Goal: Information Seeking & Learning: Stay updated

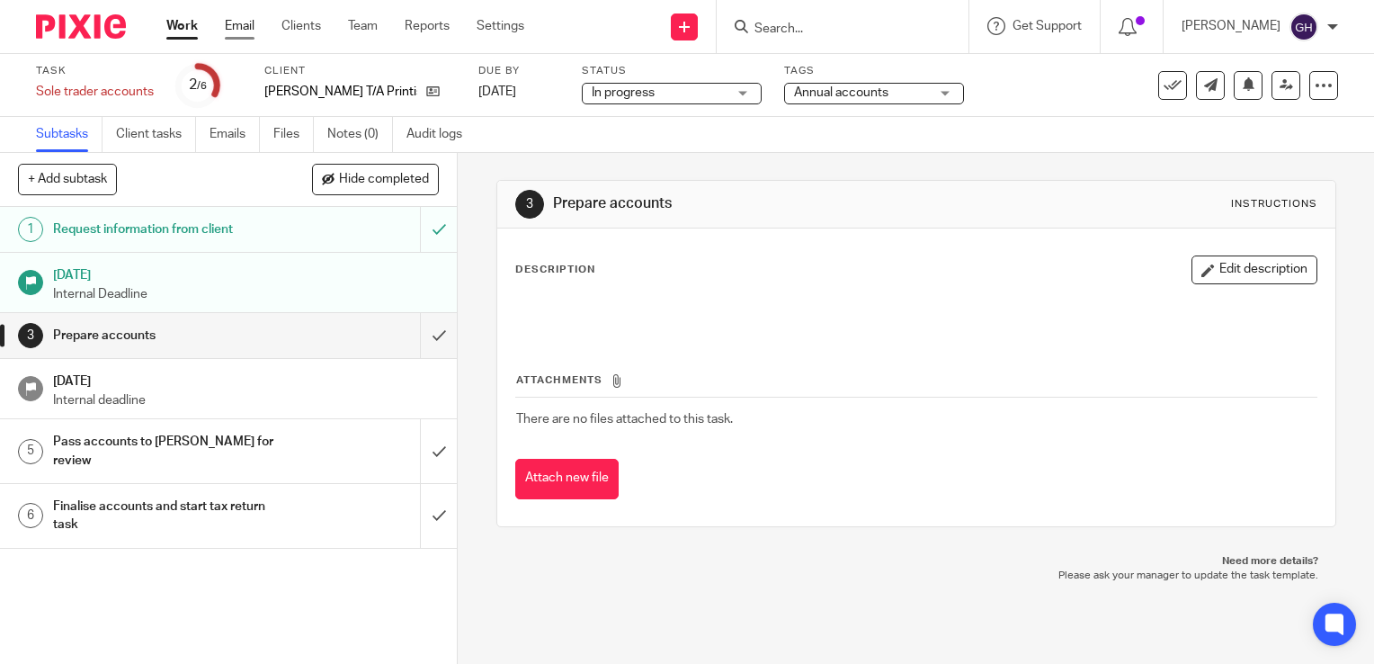
click at [237, 31] on link "Email" at bounding box center [240, 26] width 30 height 18
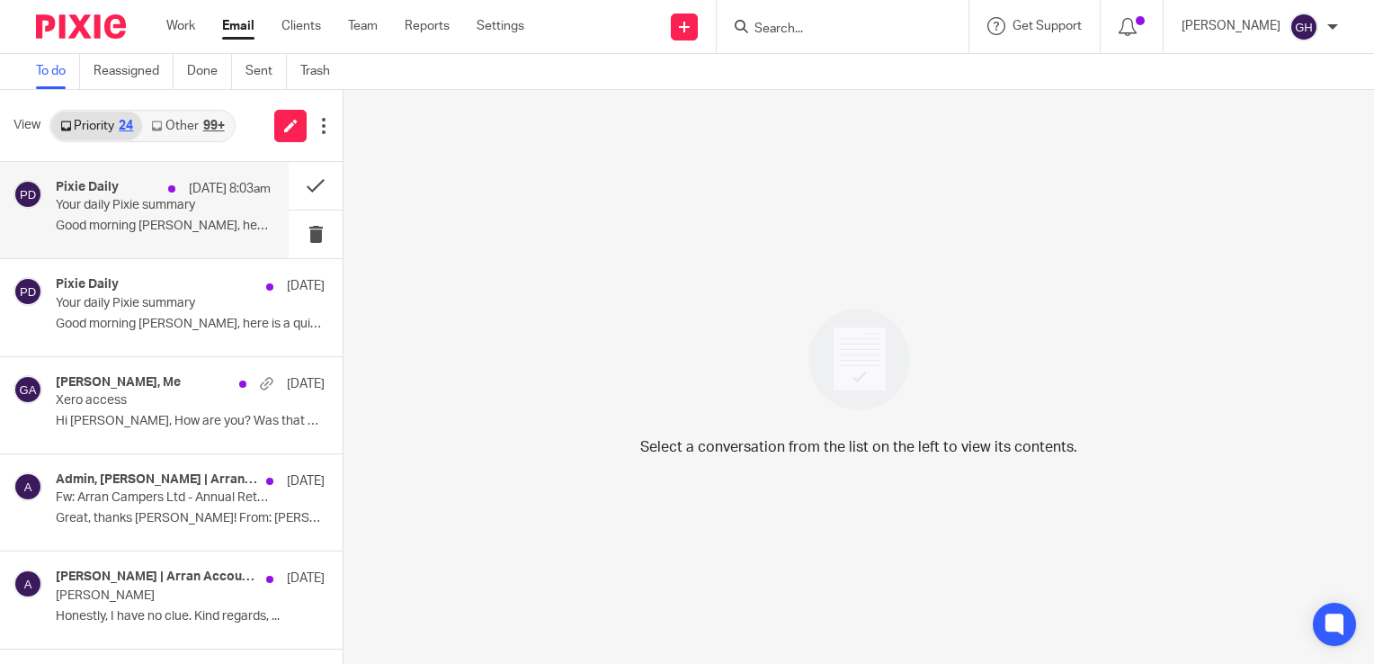
click at [131, 239] on div "Pixie Daily [DATE] 8:03am Your daily Pixie summary Good morning [PERSON_NAME], …" at bounding box center [163, 210] width 215 height 60
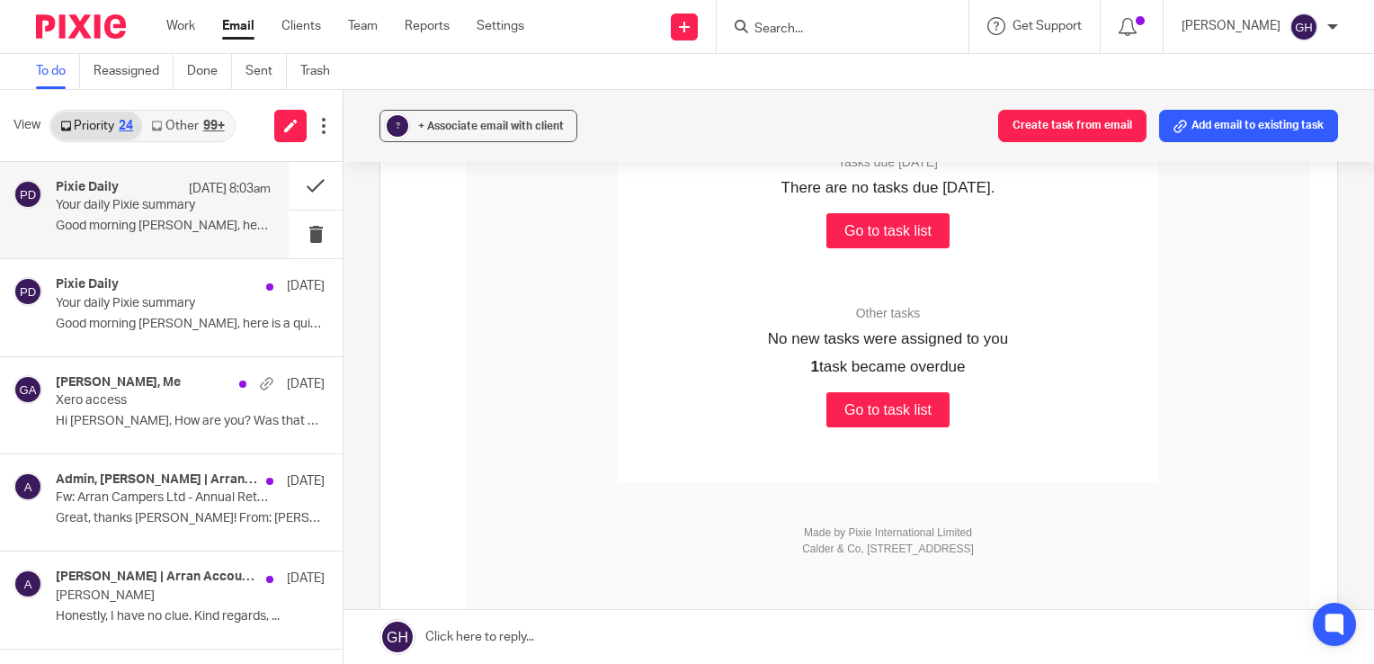
scroll to position [526, 0]
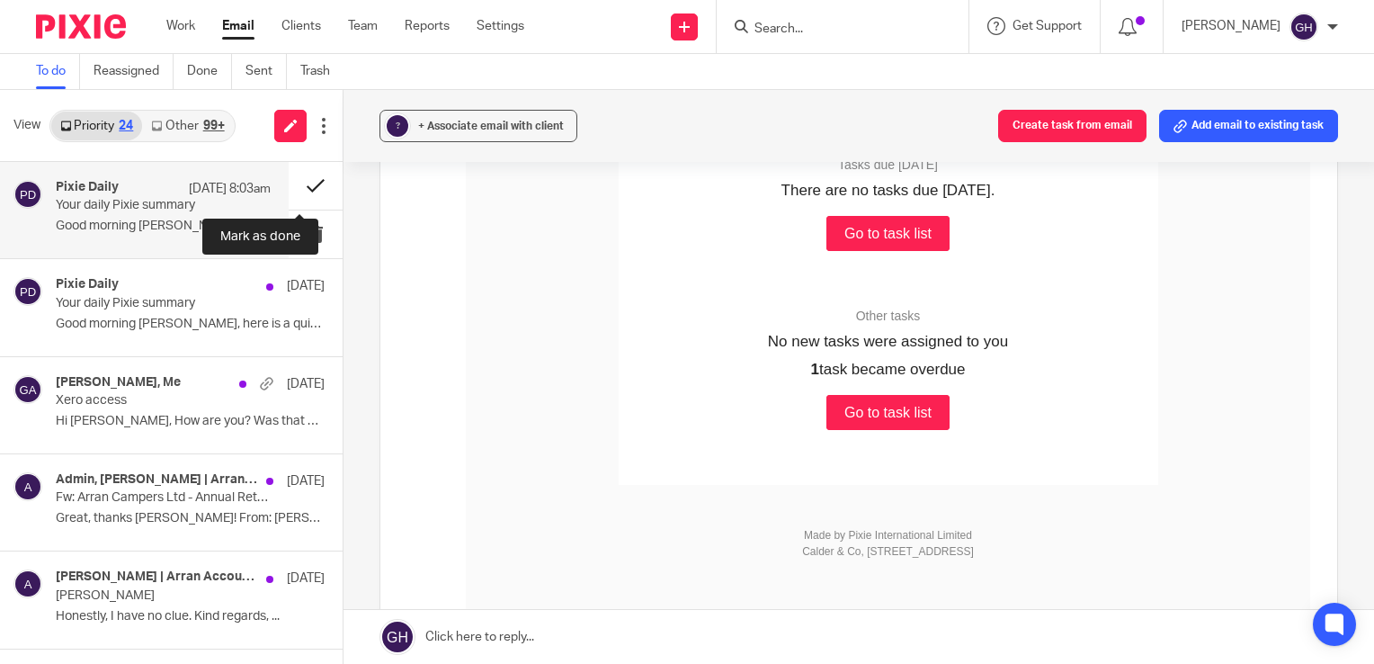
click at [306, 179] on button at bounding box center [316, 186] width 54 height 48
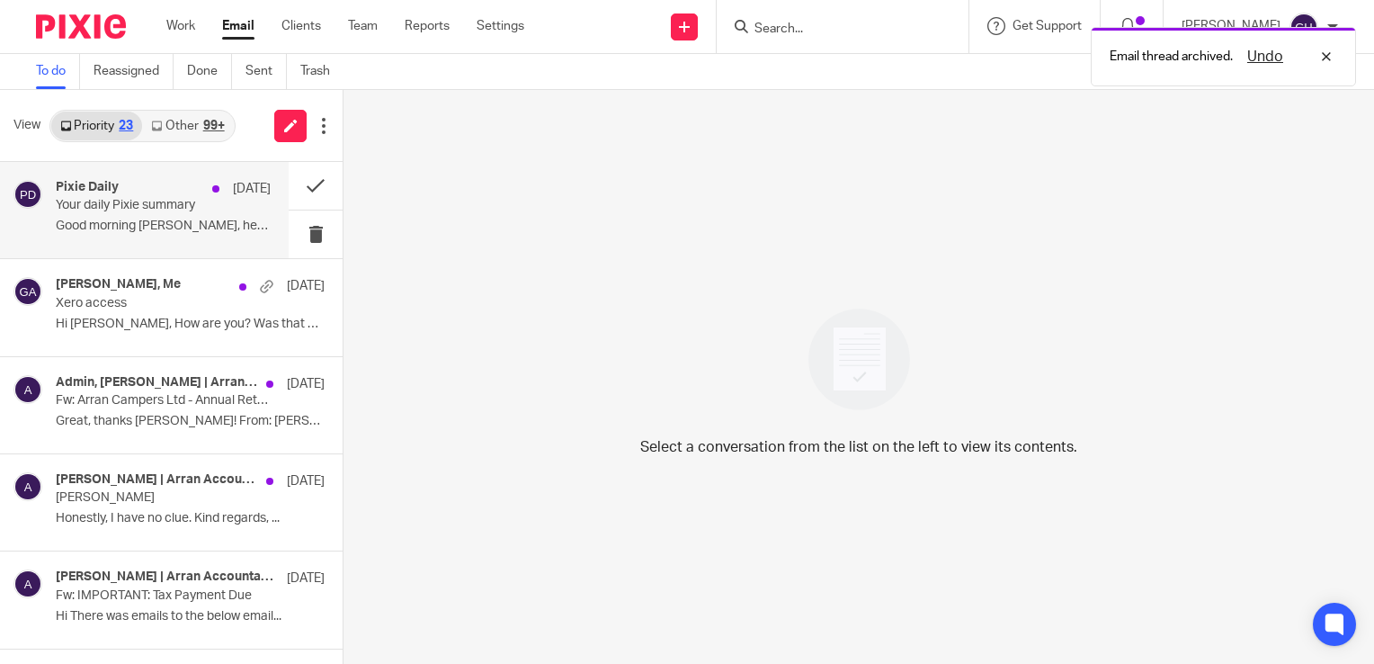
click at [147, 203] on p "Your daily Pixie summary" at bounding box center [142, 205] width 172 height 15
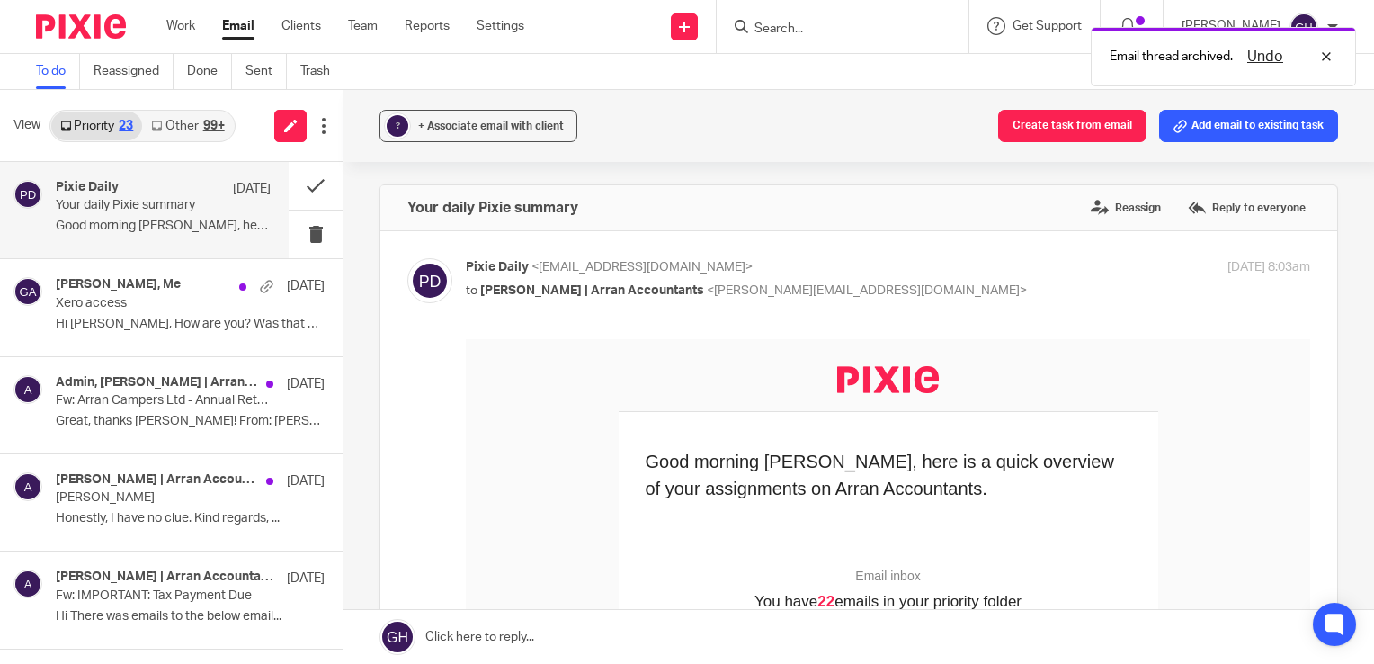
scroll to position [0, 0]
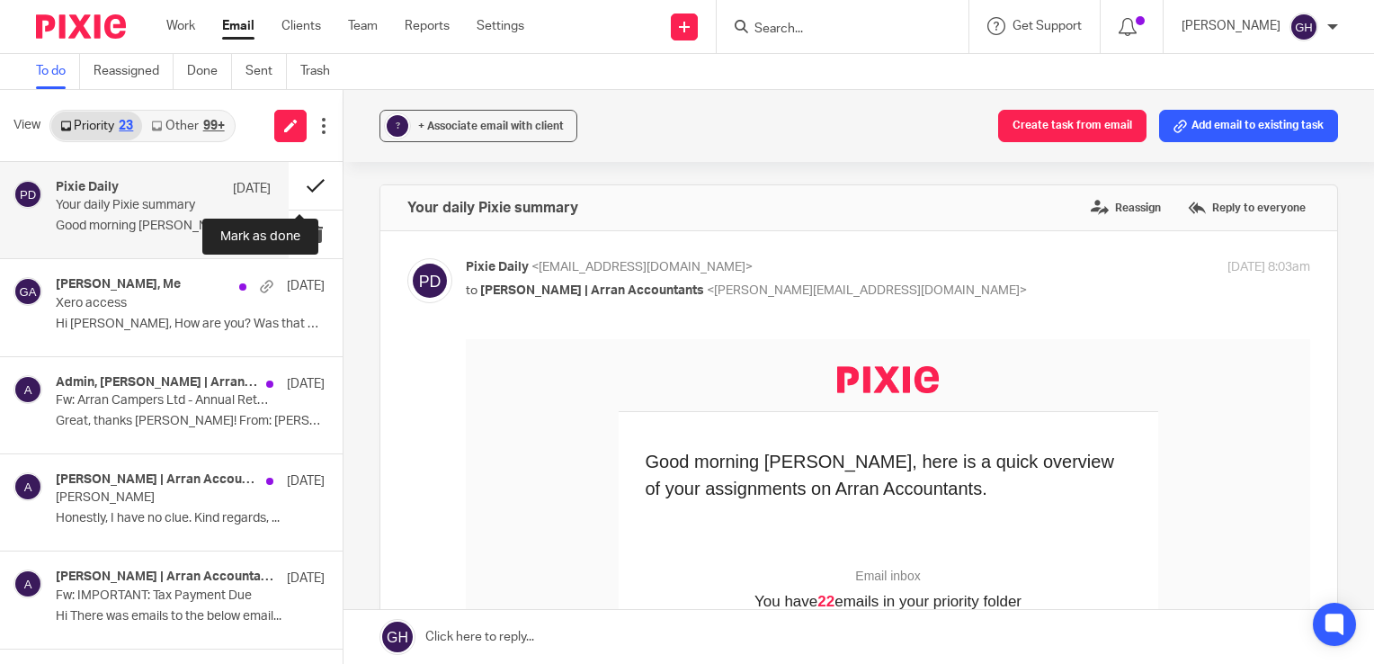
click at [292, 185] on button at bounding box center [316, 186] width 54 height 48
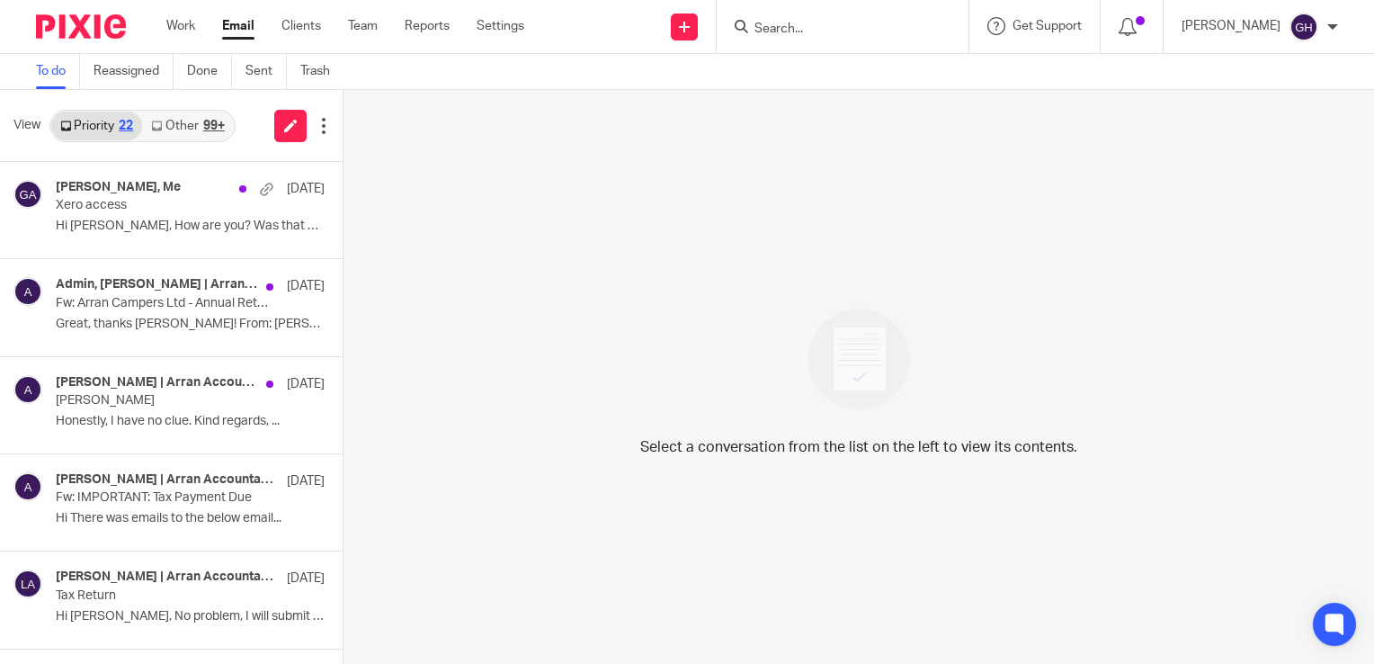
click at [187, 126] on link "Other 99+" at bounding box center [187, 125] width 91 height 29
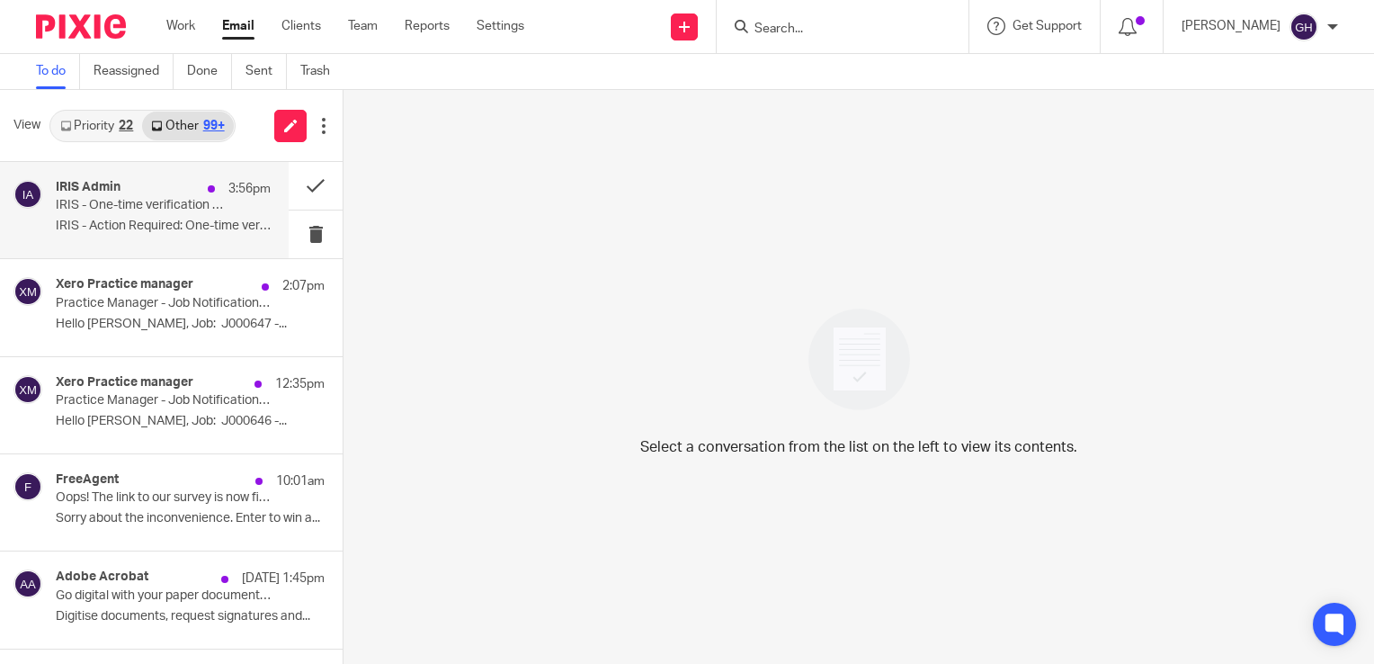
click at [161, 207] on p "IRIS - One-time verification code" at bounding box center [142, 205] width 172 height 15
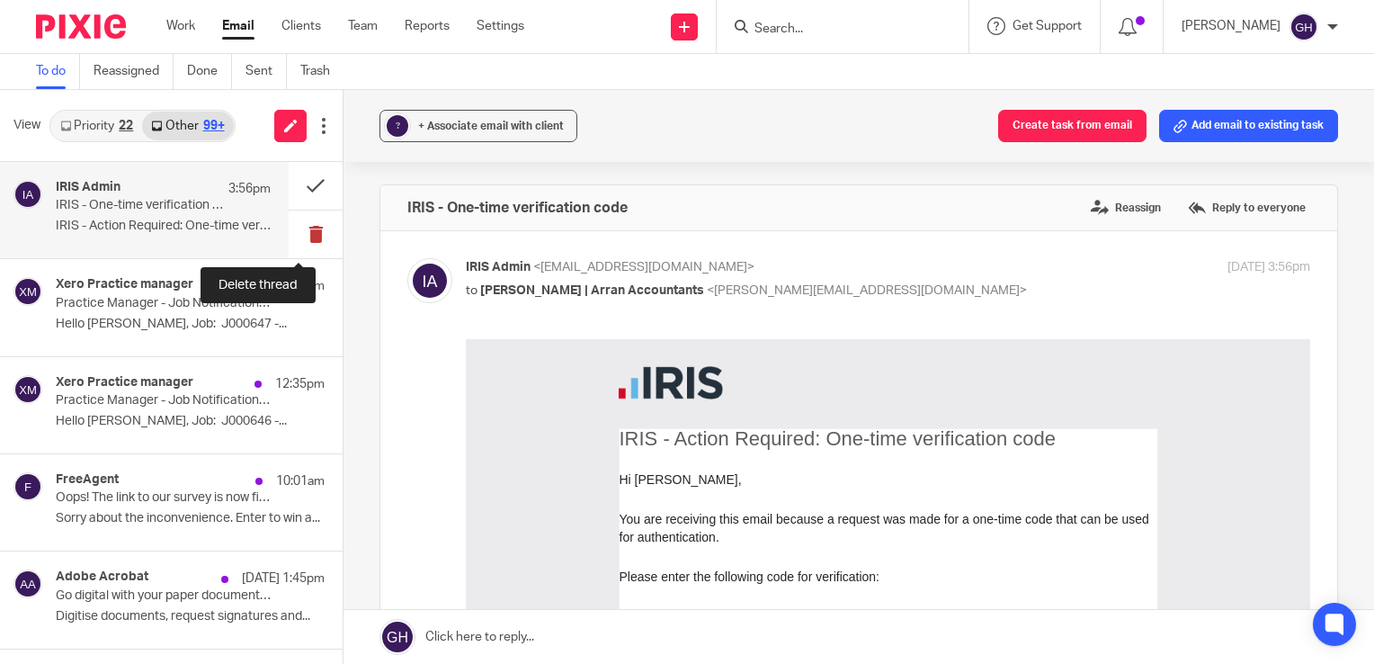
click at [300, 238] on button at bounding box center [316, 234] width 54 height 48
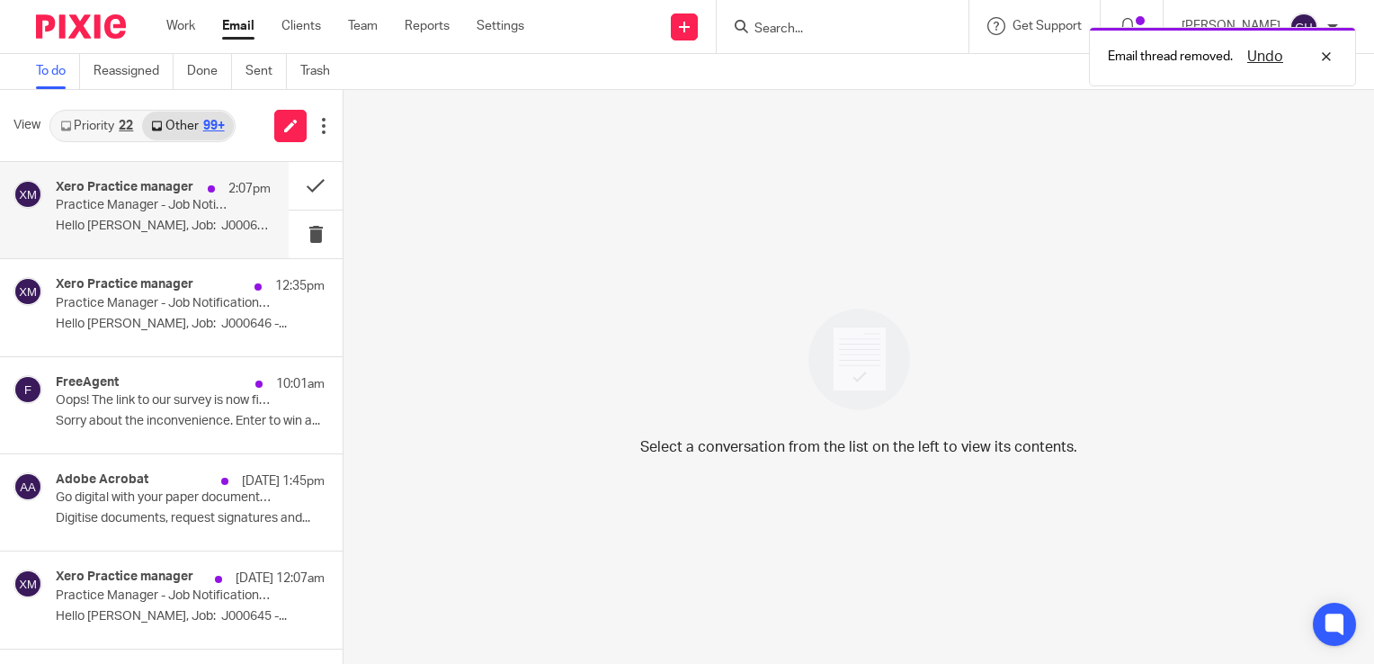
click at [147, 218] on p "Hello [PERSON_NAME], Job: J000647 -..." at bounding box center [163, 225] width 215 height 15
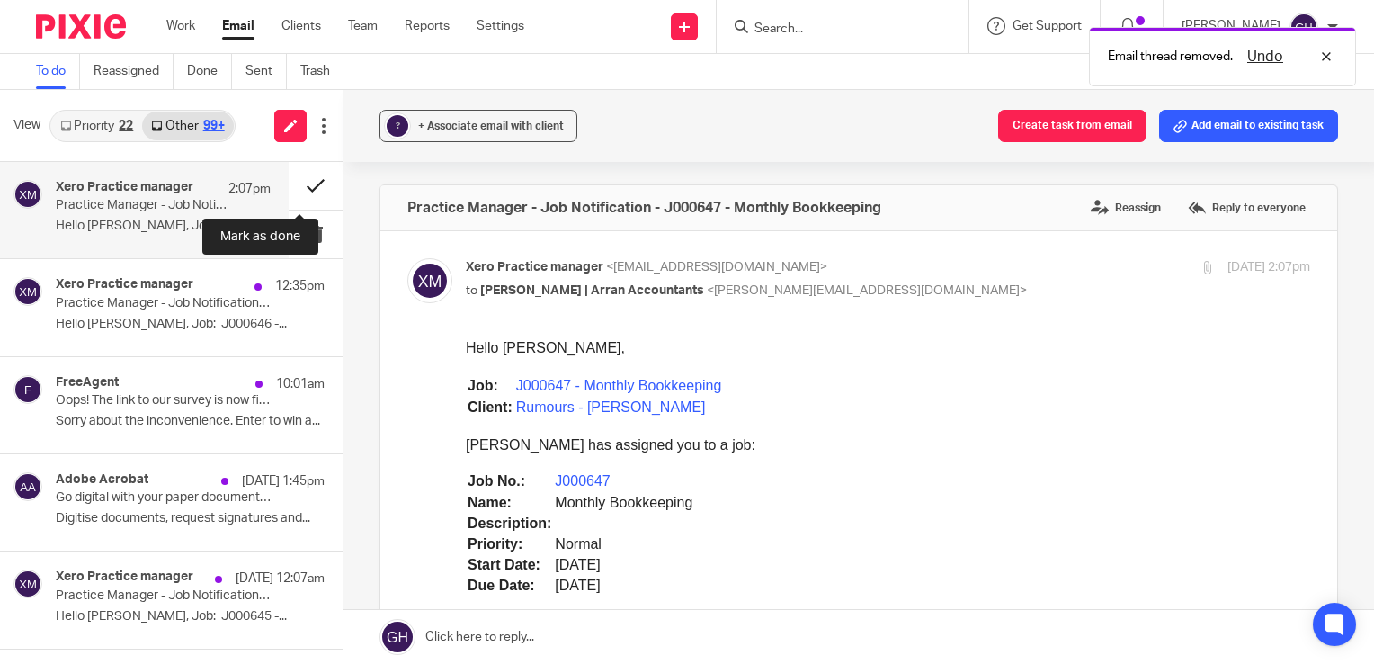
click at [292, 183] on button at bounding box center [316, 186] width 54 height 48
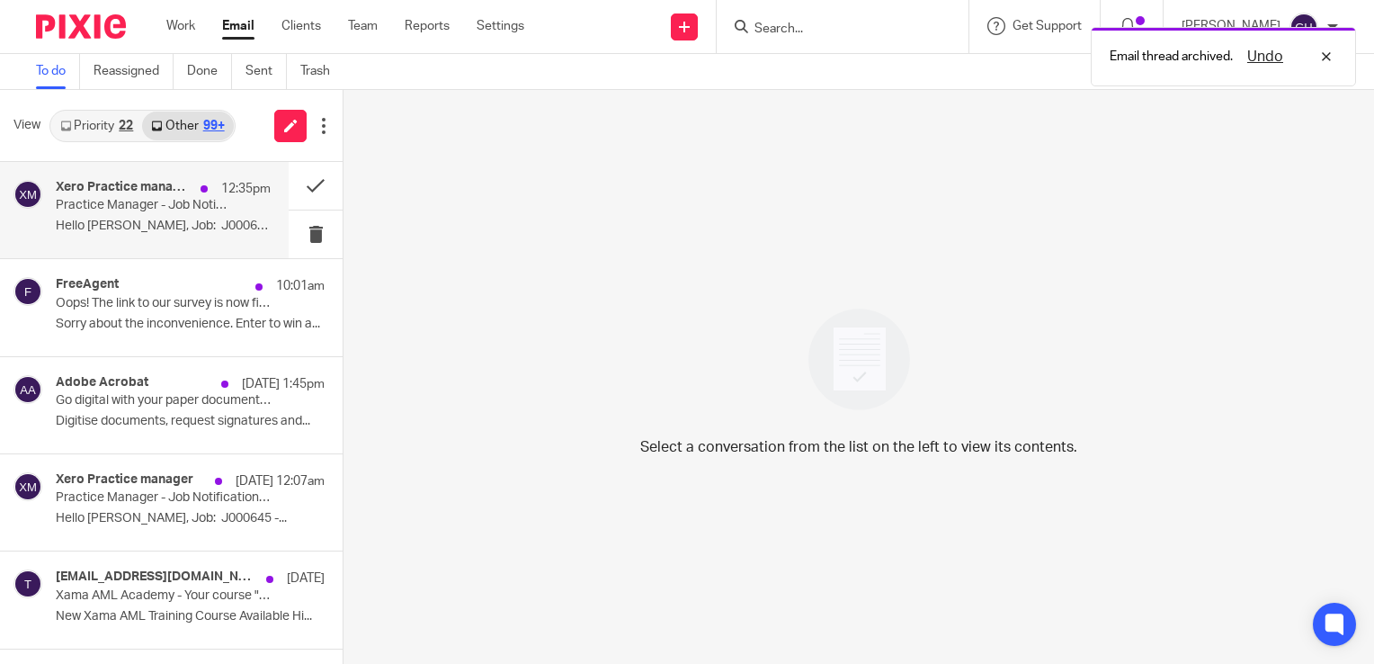
click at [117, 220] on p "Hello [PERSON_NAME], Job: J000646 -..." at bounding box center [163, 225] width 215 height 15
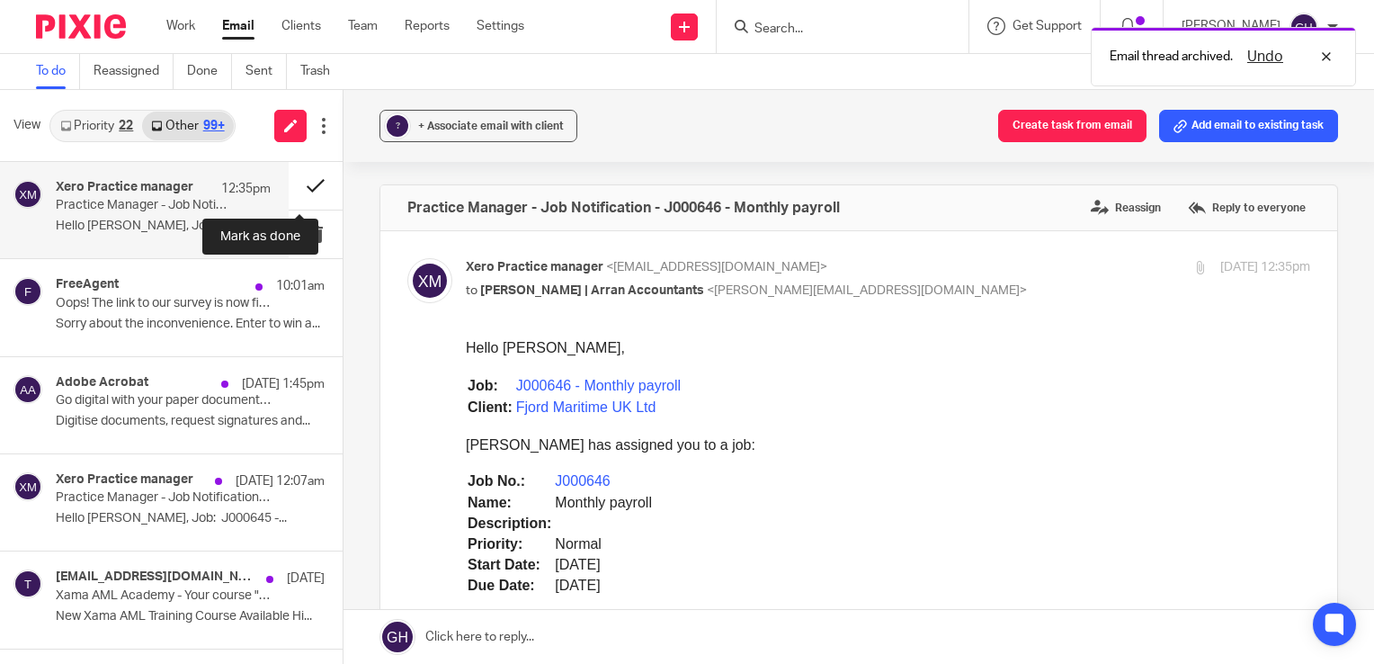
click at [308, 191] on button at bounding box center [316, 186] width 54 height 48
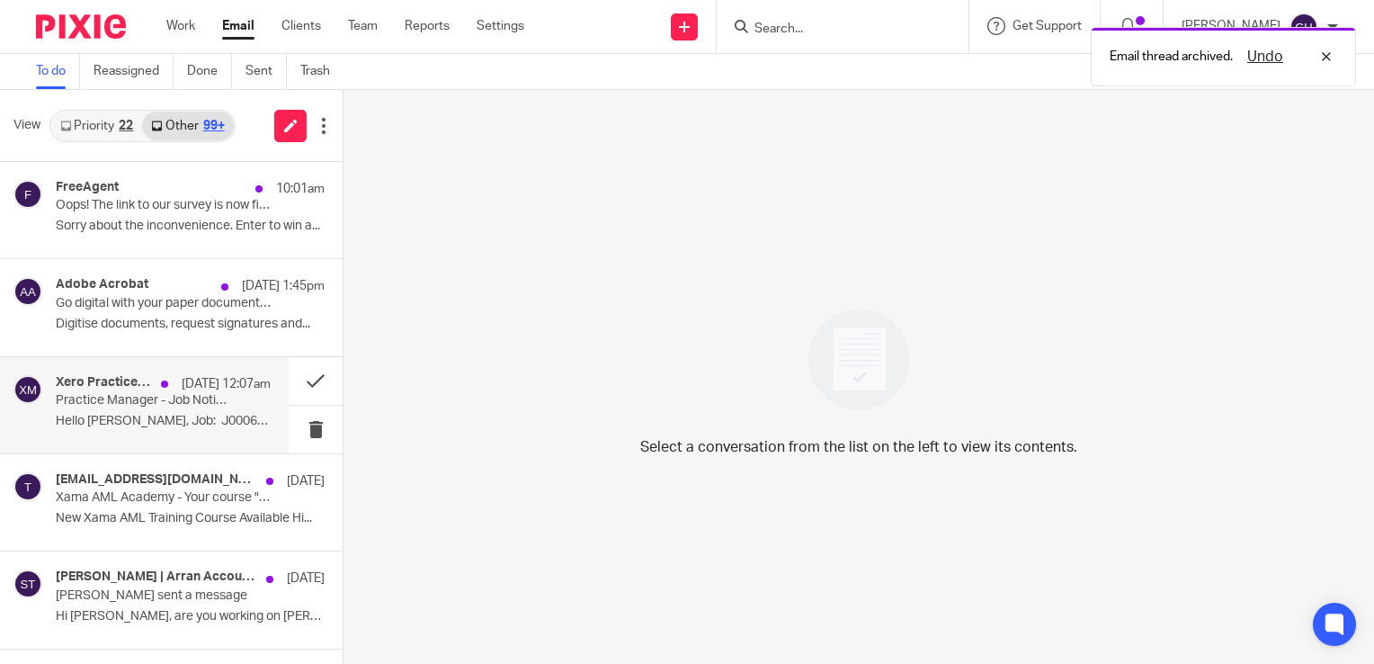
click at [155, 423] on p "Hello [PERSON_NAME], Job: J000645 -..." at bounding box center [163, 421] width 215 height 15
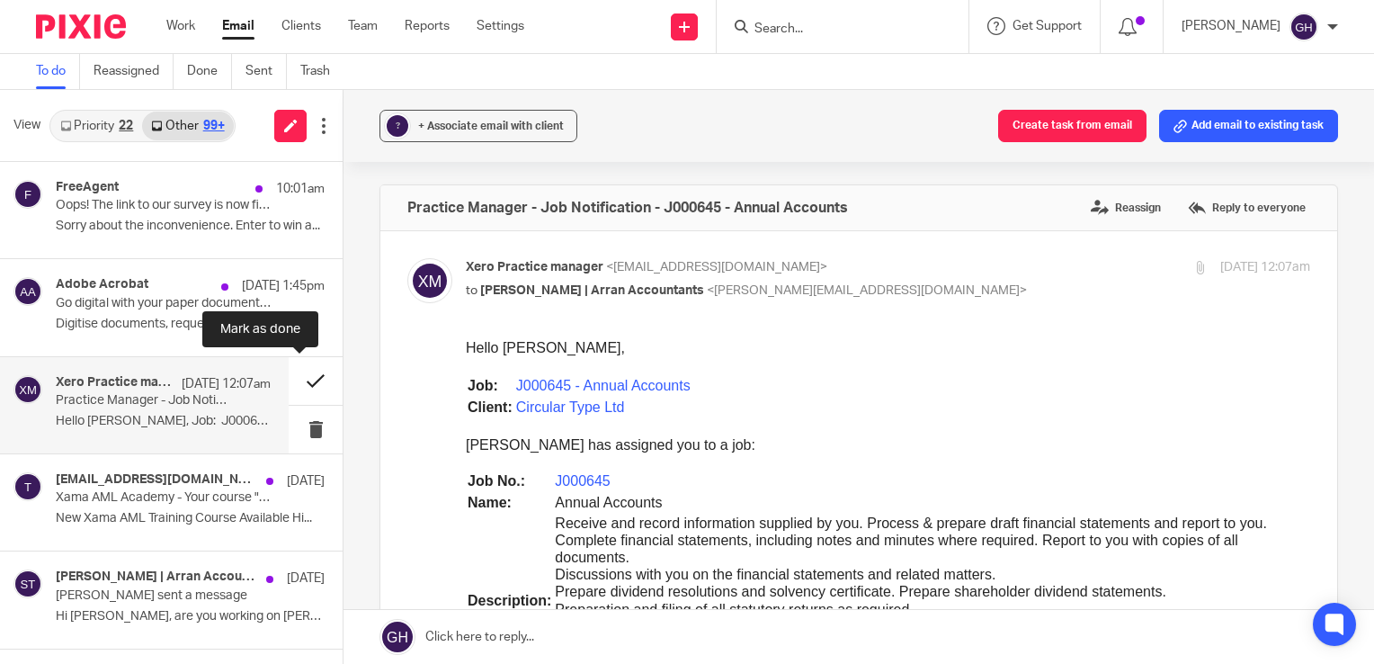
click at [295, 379] on button at bounding box center [316, 381] width 54 height 48
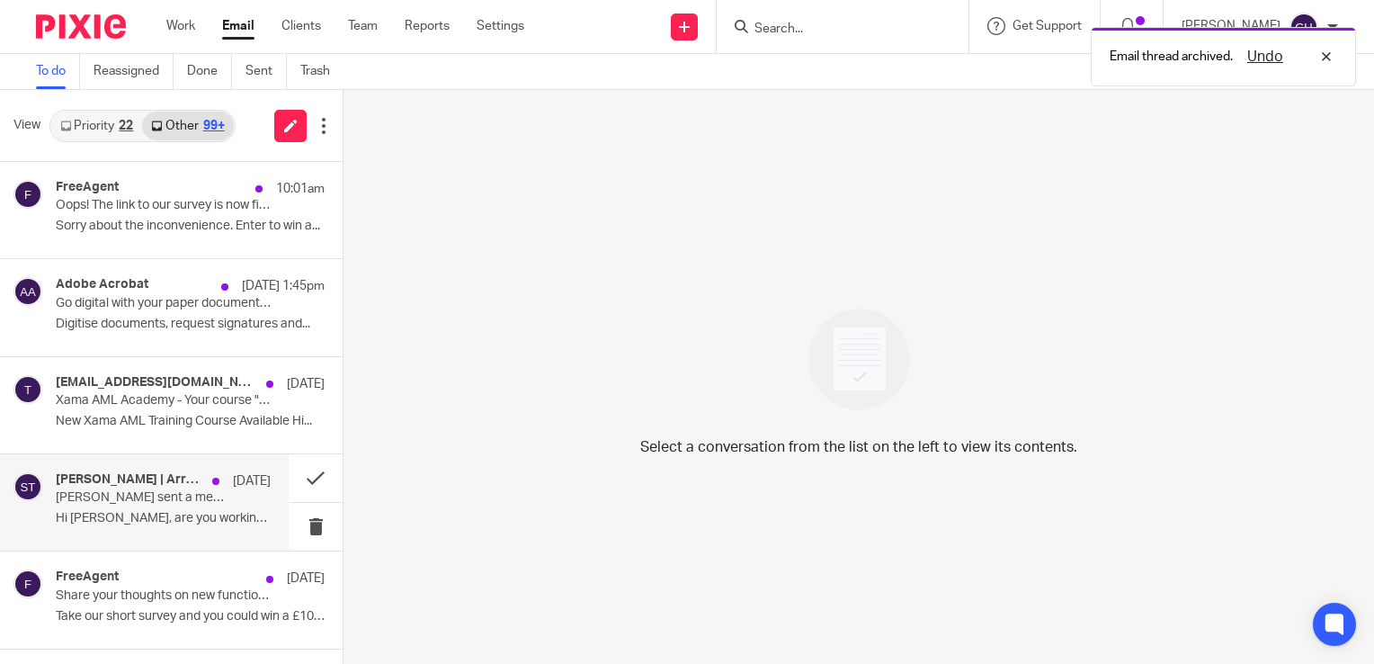
click at [159, 511] on p "Hi [PERSON_NAME], are you working on [PERSON_NAME] and [PERSON_NAME]..." at bounding box center [163, 518] width 215 height 15
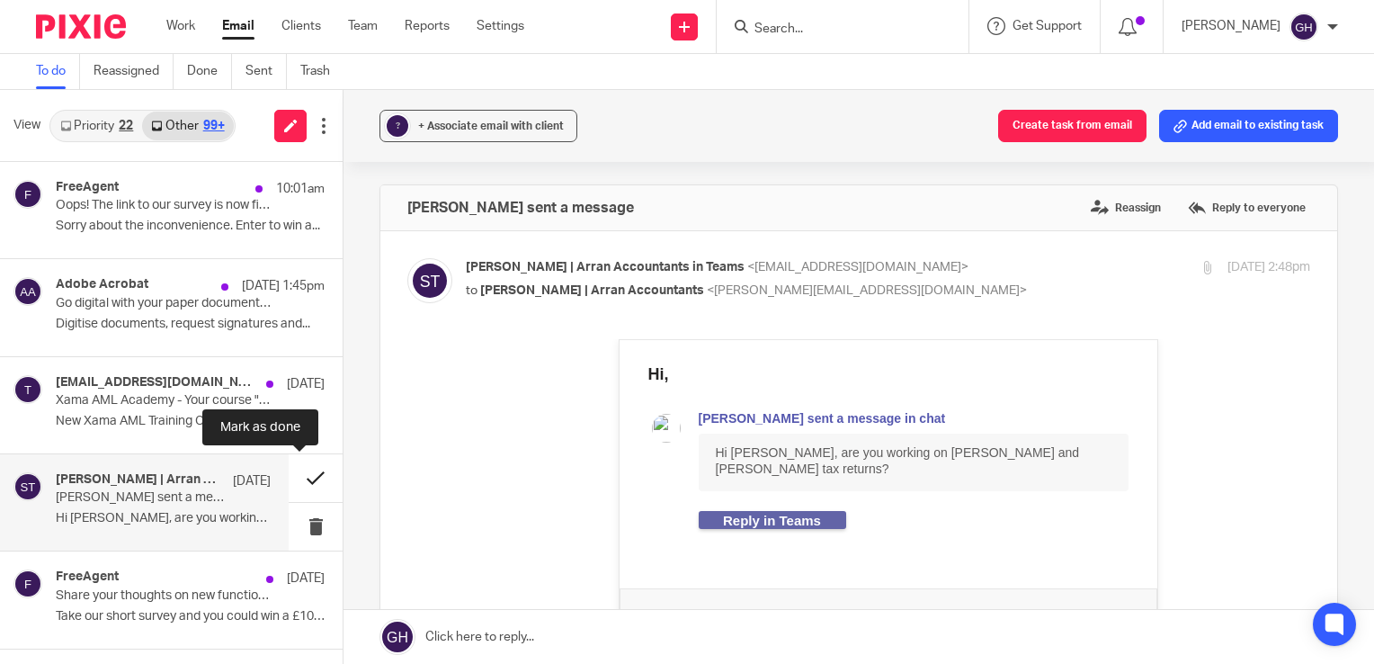
click at [300, 477] on button at bounding box center [316, 478] width 54 height 48
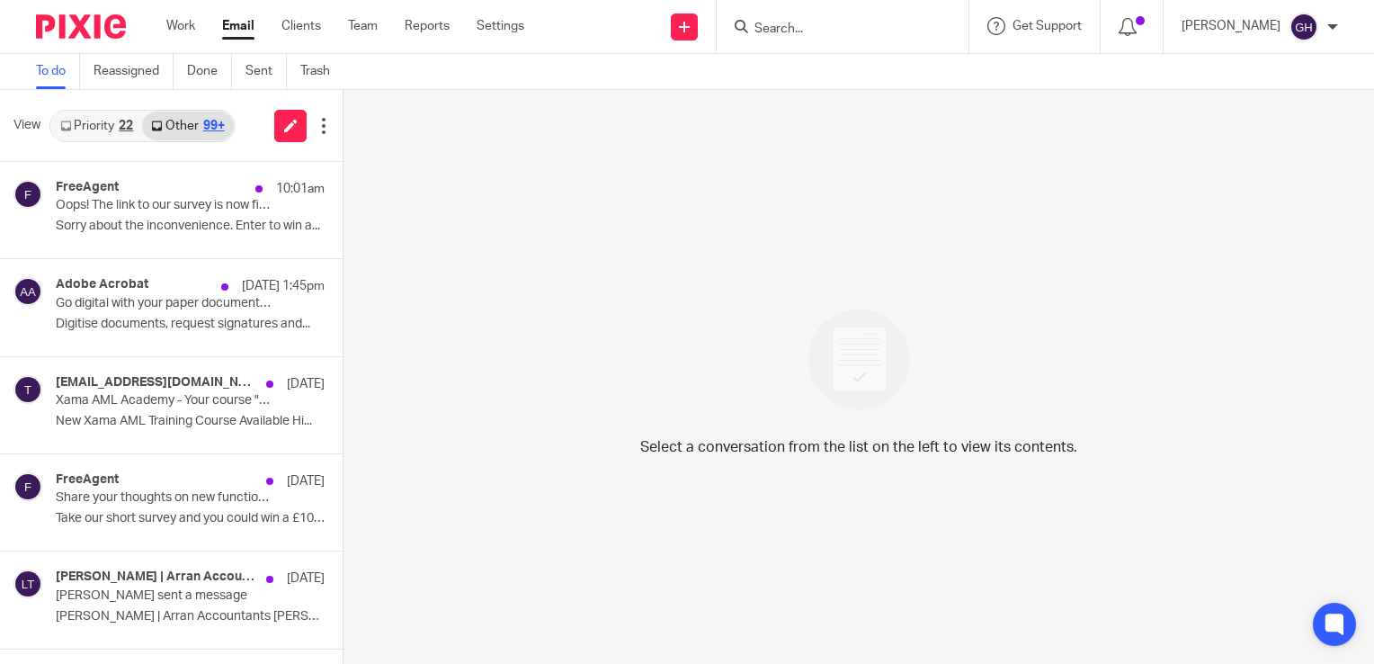
click at [119, 123] on link "Priority 22" at bounding box center [96, 125] width 91 height 29
